Goal: Task Accomplishment & Management: Use online tool/utility

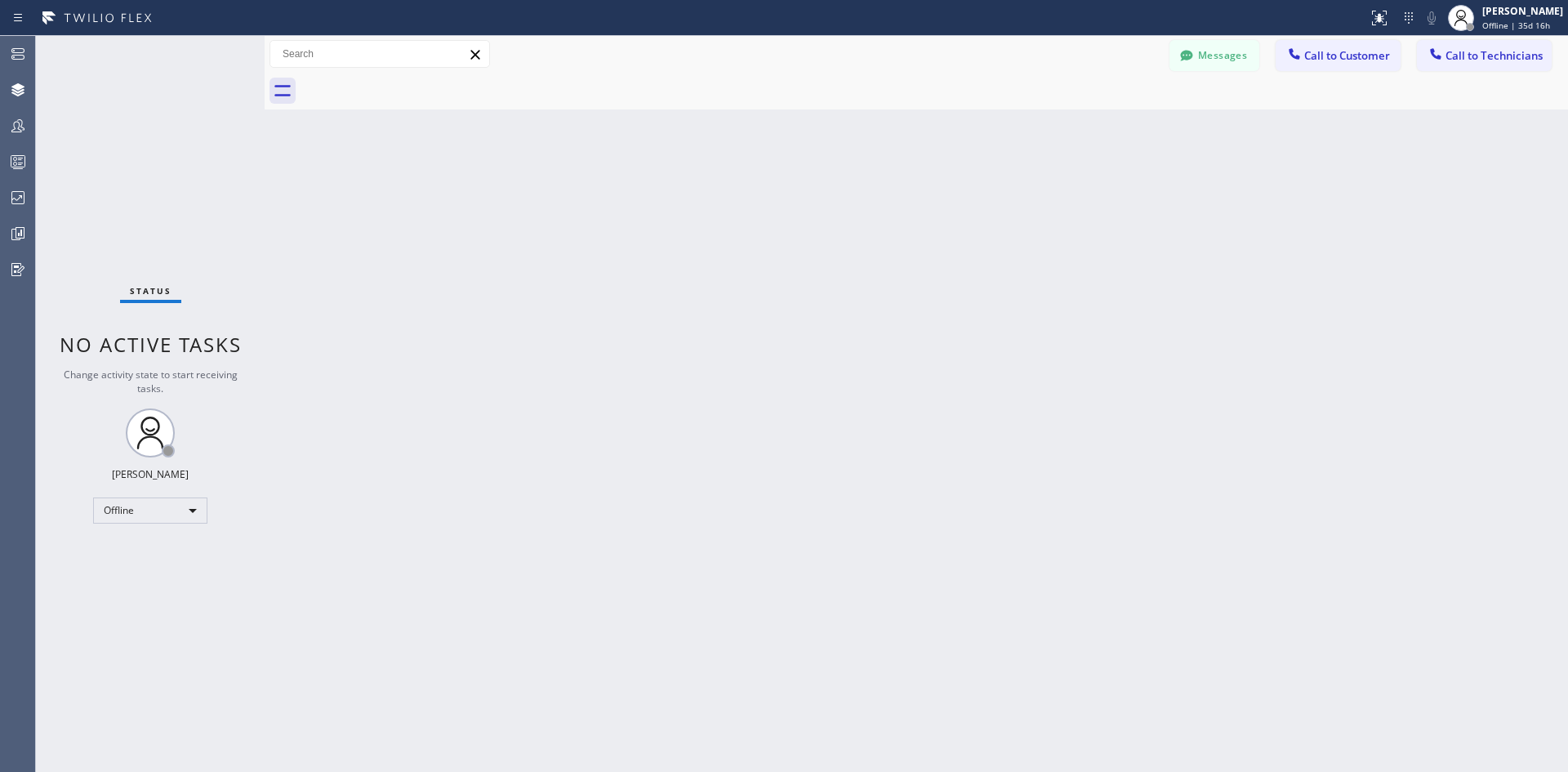
click at [842, 234] on div "Back to Dashboard Change Sender ID Customers Technicians Select a contact Outbo…" at bounding box center [917, 403] width 1304 height 736
